Goal: Entertainment & Leisure: Consume media (video, audio)

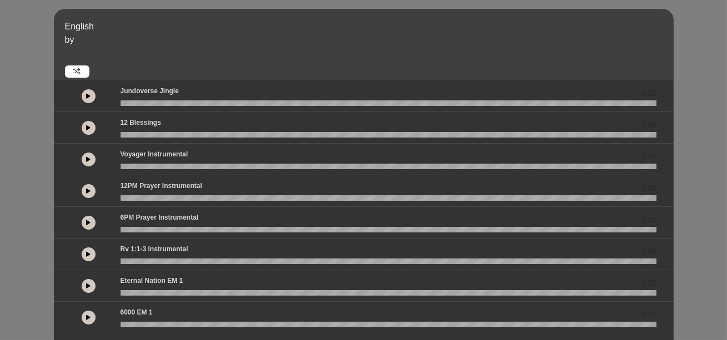
click at [89, 162] on icon at bounding box center [89, 160] width 4 height 6
click at [21, 179] on div "English by 0.00 0.00 00:04" at bounding box center [363, 329] width 727 height 641
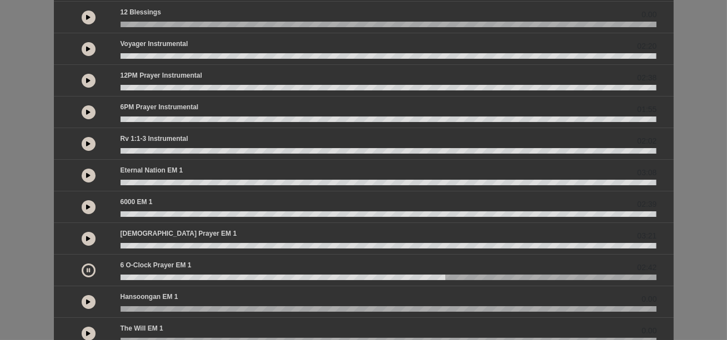
scroll to position [112, 0]
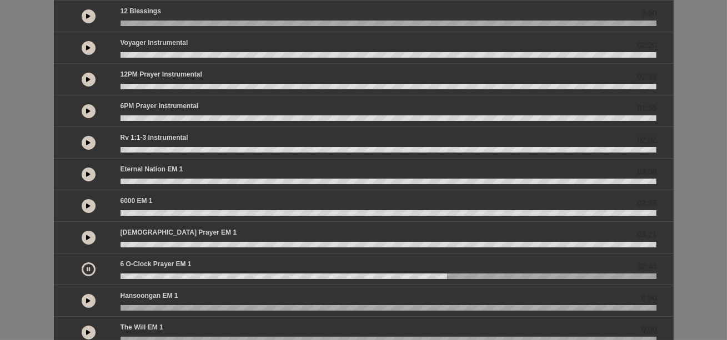
click at [88, 272] on icon at bounding box center [88, 269] width 3 height 6
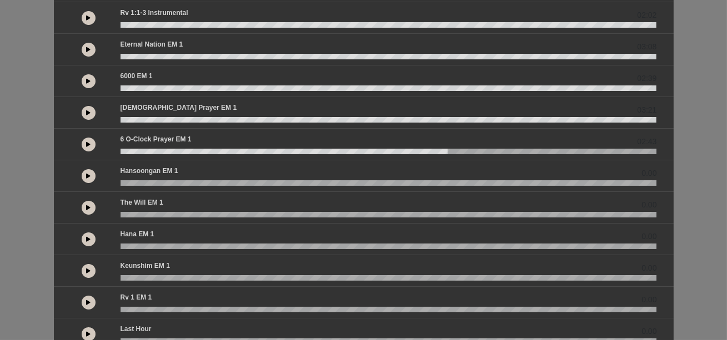
scroll to position [238, 0]
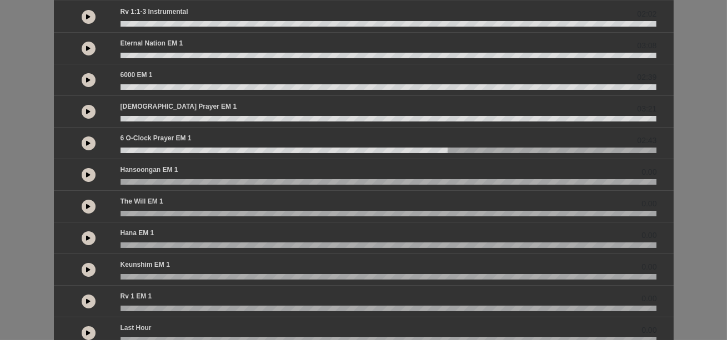
click at [90, 178] on icon at bounding box center [89, 175] width 4 height 6
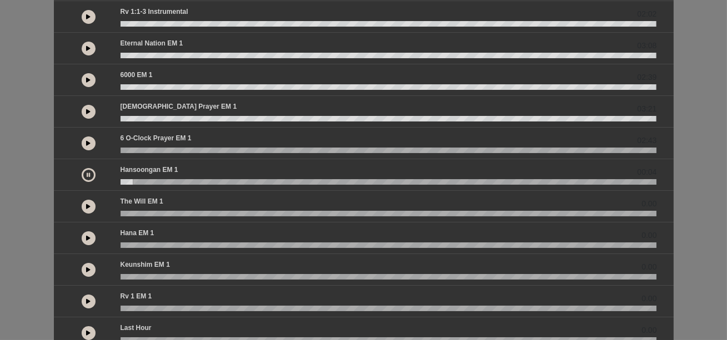
click at [11, 113] on div "English by 0.00 0.00 02:20" at bounding box center [363, 91] width 727 height 641
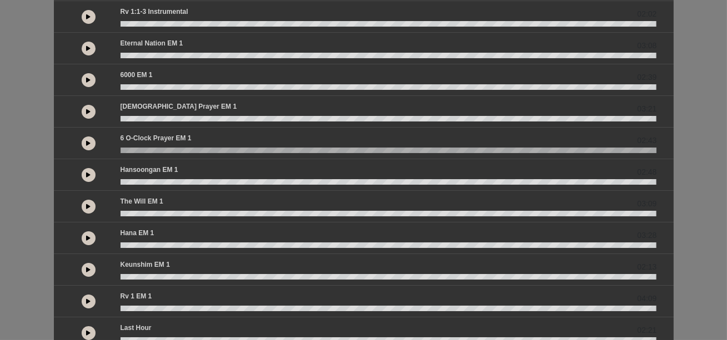
scroll to position [346, 0]
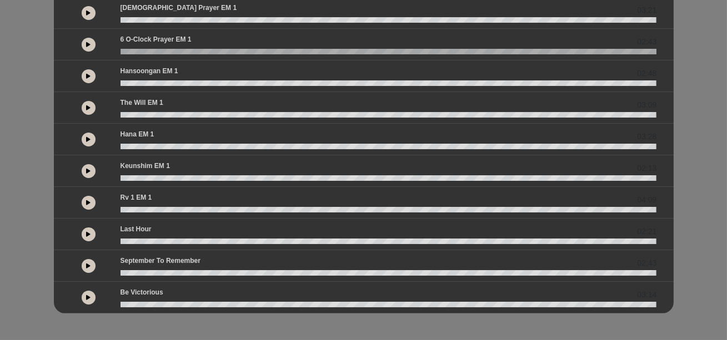
click at [91, 260] on button at bounding box center [89, 266] width 14 height 14
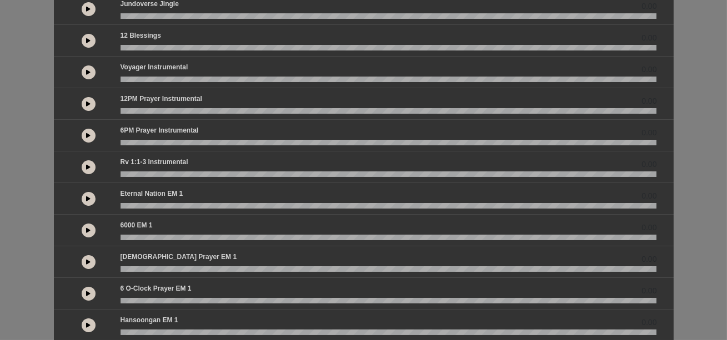
scroll to position [88, 0]
click at [89, 138] on icon at bounding box center [89, 135] width 4 height 6
click at [90, 138] on icon at bounding box center [88, 135] width 3 height 6
